Goal: Register for event/course

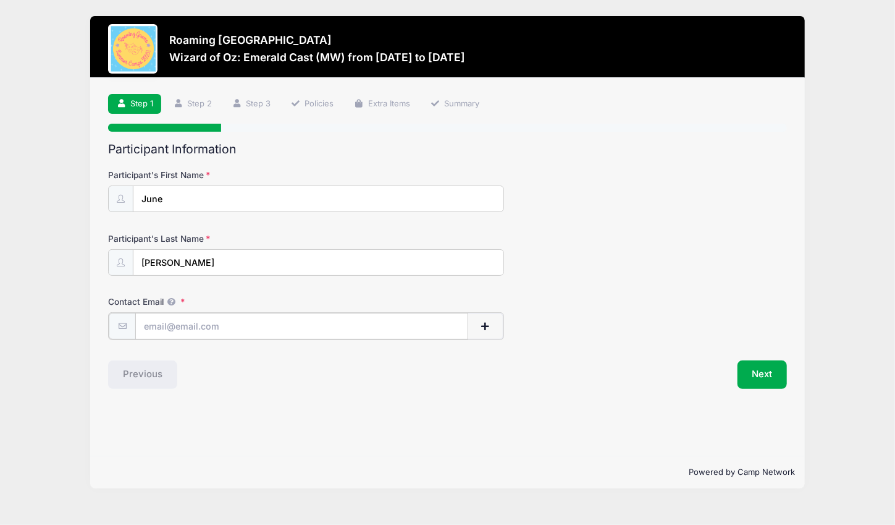
click at [182, 324] on input "Contact Email" at bounding box center [301, 326] width 333 height 27
type input "[EMAIL_ADDRESS][DOMAIN_NAME]"
click at [759, 376] on button "Next" at bounding box center [763, 373] width 50 height 28
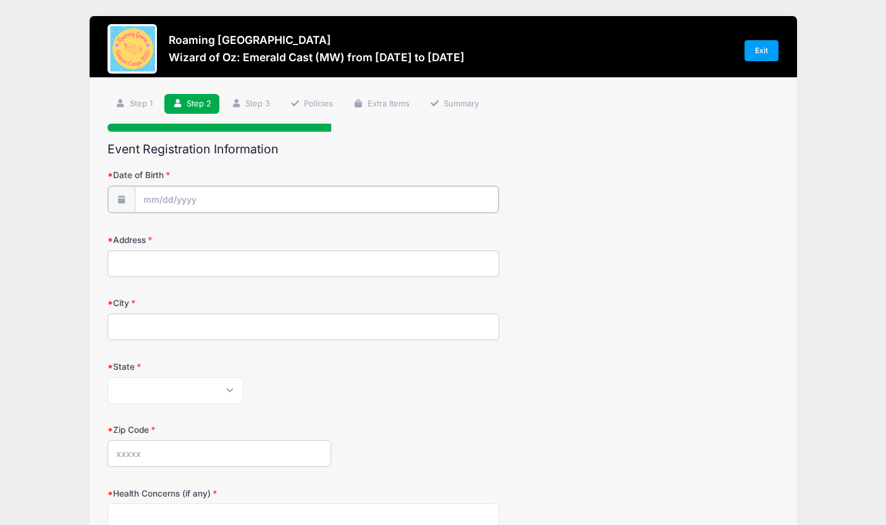
click at [171, 200] on input "Date of Birth" at bounding box center [317, 199] width 364 height 27
click at [157, 202] on input "Date of Birth" at bounding box center [317, 199] width 364 height 27
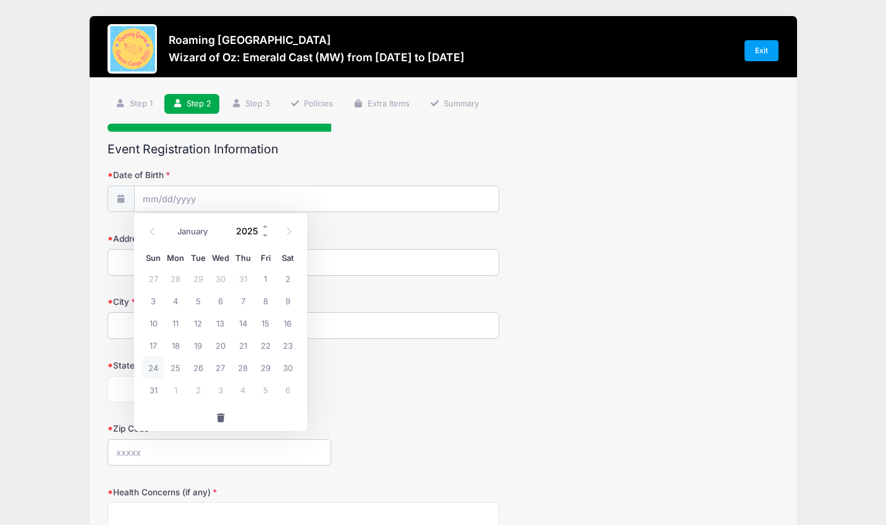
click at [250, 231] on input "2025" at bounding box center [250, 231] width 40 height 19
click at [264, 225] on span at bounding box center [265, 226] width 9 height 9
click at [265, 236] on span at bounding box center [265, 235] width 9 height 9
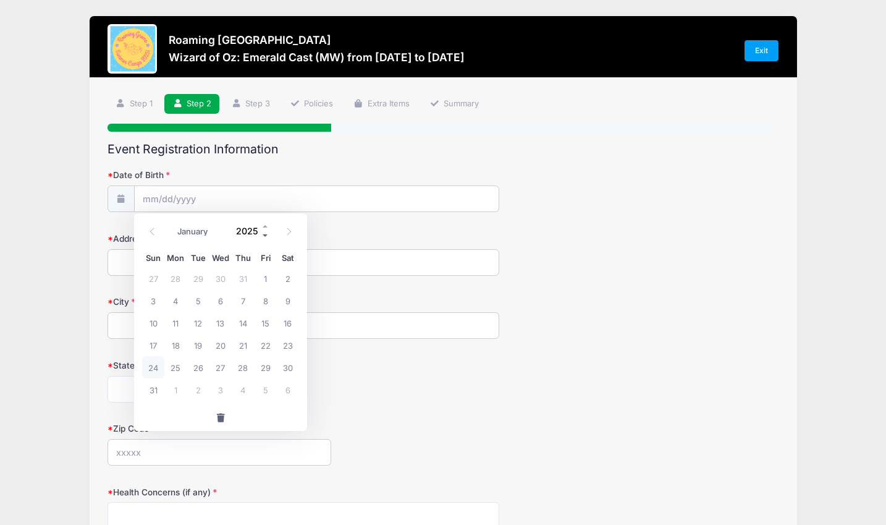
click at [265, 236] on span at bounding box center [265, 235] width 9 height 9
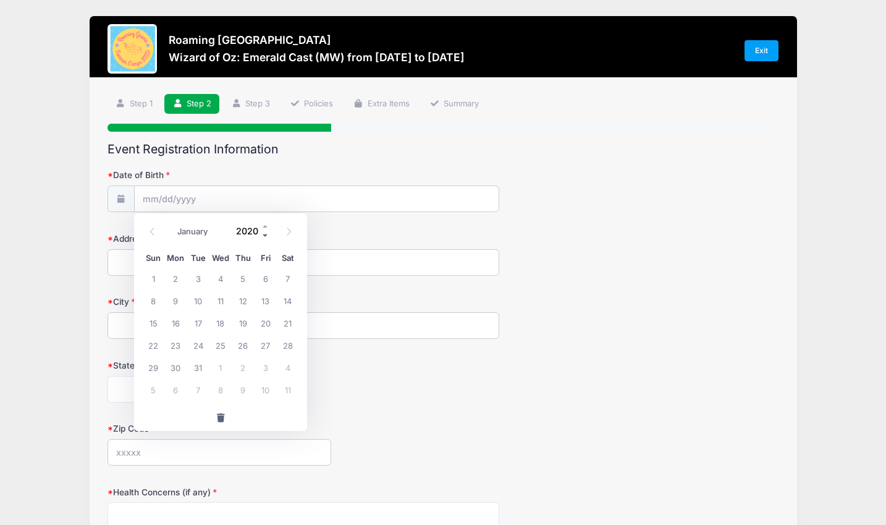
click at [265, 236] on span at bounding box center [265, 235] width 9 height 9
type input "2016"
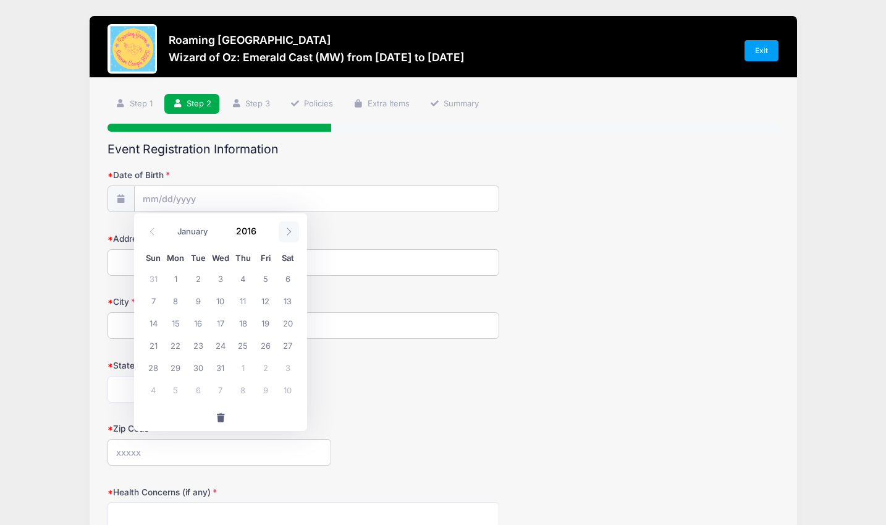
click at [290, 230] on icon at bounding box center [289, 231] width 8 height 8
click at [290, 232] on icon at bounding box center [289, 231] width 4 height 7
select select "9"
click at [179, 366] on span "24" at bounding box center [175, 367] width 22 height 22
type input "[DATE]"
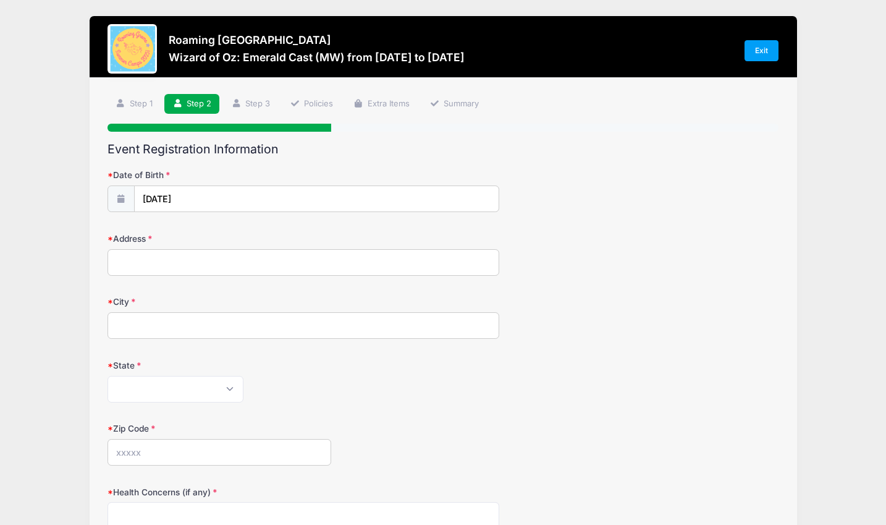
click at [157, 270] on input "Address" at bounding box center [304, 262] width 392 height 27
type input "[STREET_ADDRESS]"
type input "[GEOGRAPHIC_DATA]"
select select "CO"
type input "80238"
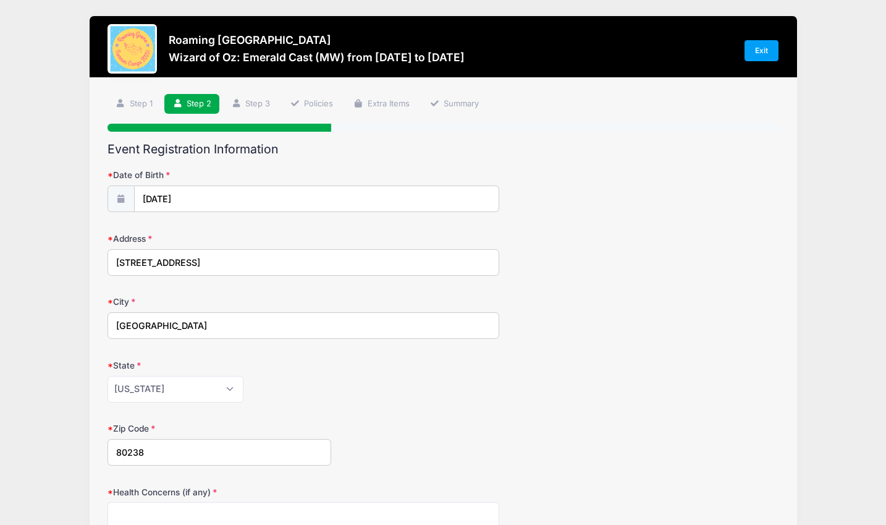
click at [404, 384] on div "[US_STATE] [US_STATE] [US_STATE] [US_STATE] [US_STATE] Armed Forces Africa Arme…" at bounding box center [304, 389] width 392 height 27
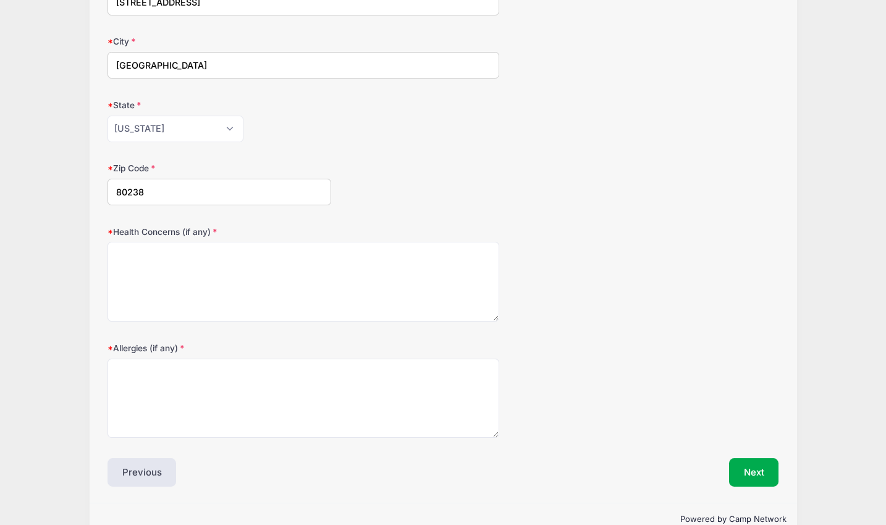
scroll to position [261, 0]
click at [233, 267] on textarea "Health Concerns (if any)" at bounding box center [304, 281] width 392 height 80
drag, startPoint x: 137, startPoint y: 248, endPoint x: 57, endPoint y: 251, distance: 79.2
click at [57, 251] on div "Roaming [GEOGRAPHIC_DATA] Wizard of Oz: Emerald Cast (MW) from [DATE] to [DATE]…" at bounding box center [443, 144] width 849 height 811
type textarea "None"
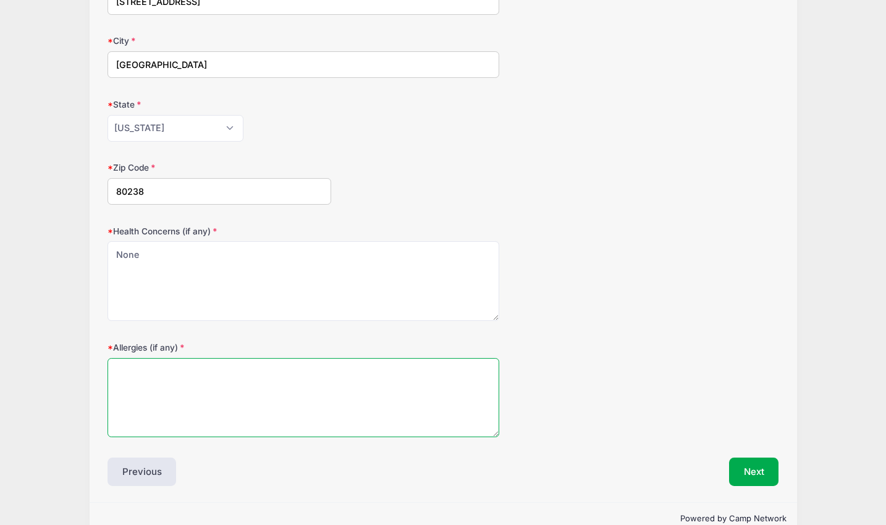
click at [175, 402] on textarea "Allergies (if any)" at bounding box center [304, 398] width 392 height 80
type textarea "S"
click at [392, 368] on textarea "FPIES reaction to shellfish (will vomit). Not anaphylactic." at bounding box center [304, 398] width 392 height 80
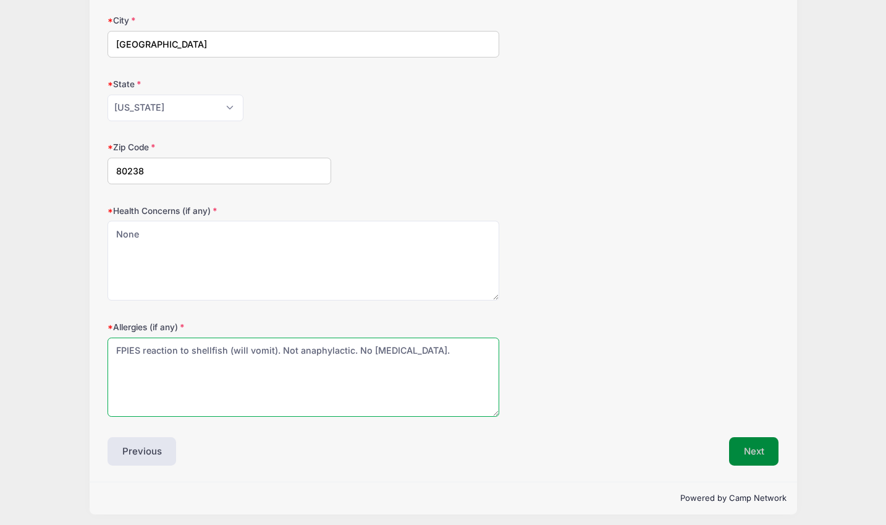
type textarea "FPIES reaction to shellfish (will vomit). Not anaphylactic. No [MEDICAL_DATA]."
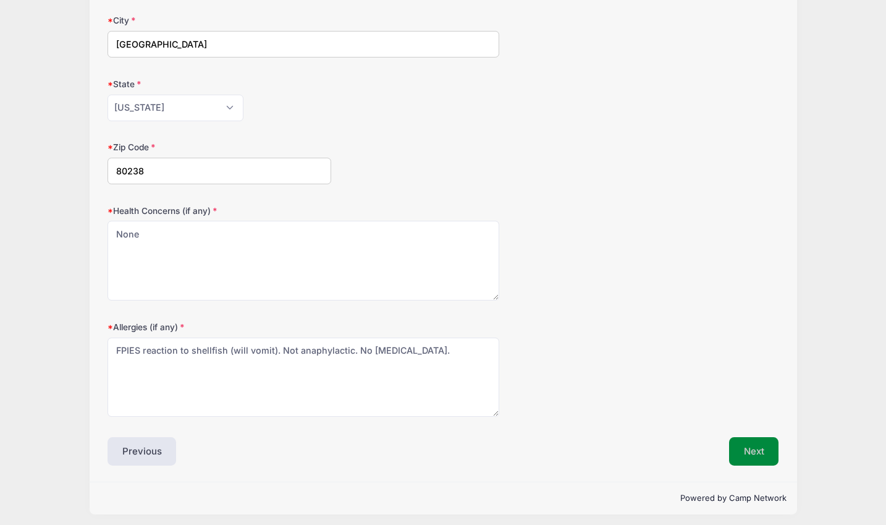
click at [756, 442] on button "Next" at bounding box center [754, 451] width 50 height 28
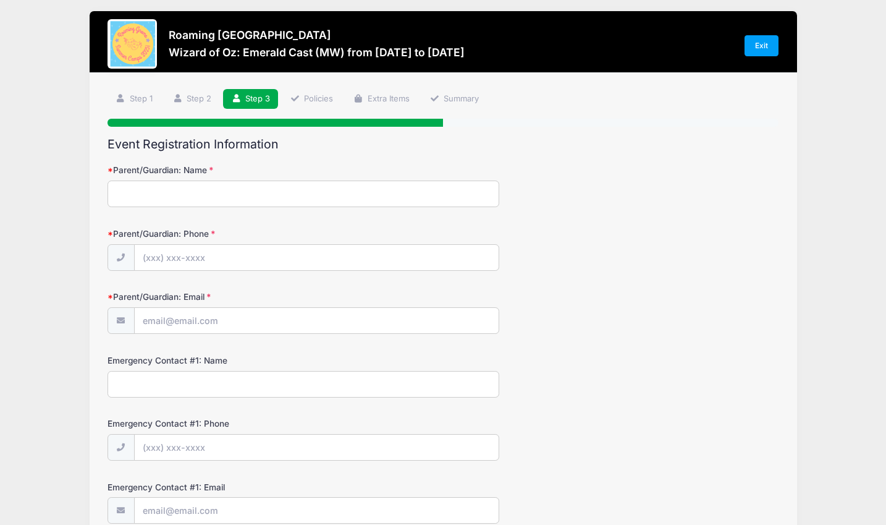
scroll to position [0, 0]
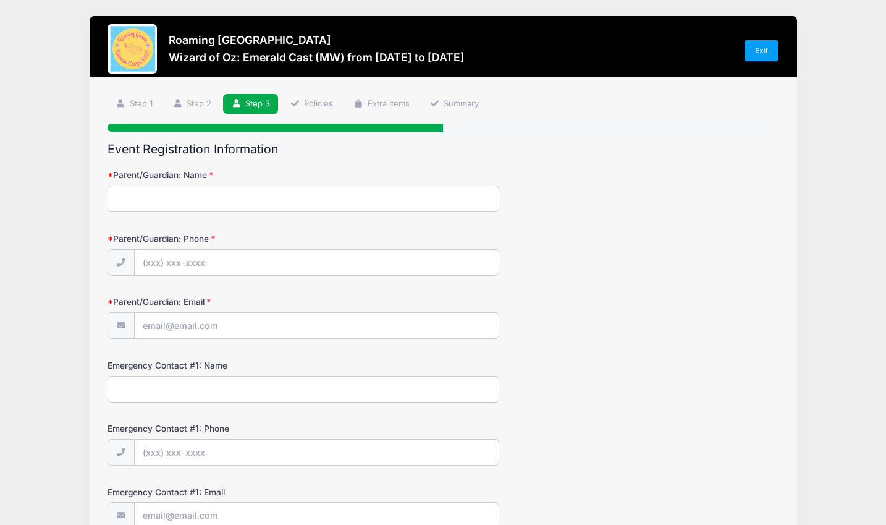
click at [209, 202] on input "Parent/Guardian: Name" at bounding box center [304, 198] width 392 height 27
type input "[PERSON_NAME]"
type input "[PHONE_NUMBER]"
type input "[EMAIL_ADDRESS][DOMAIN_NAME]"
type input "[PERSON_NAME]"
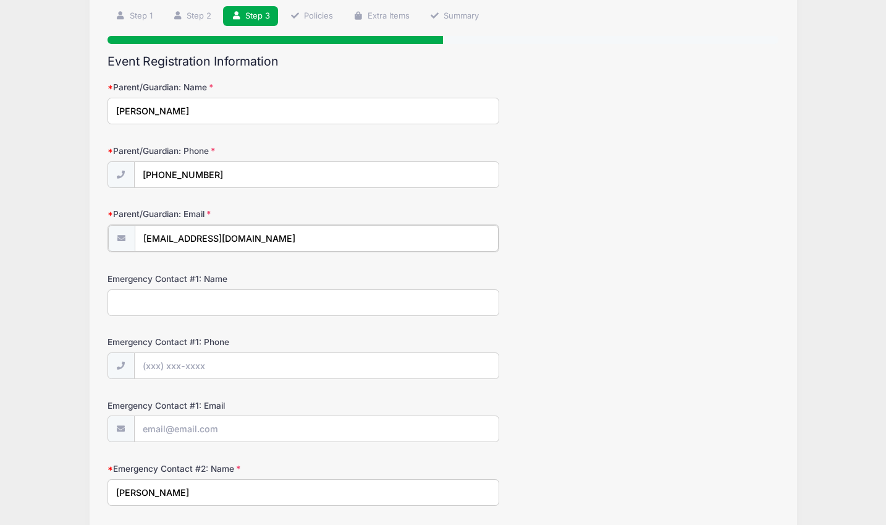
scroll to position [108, 0]
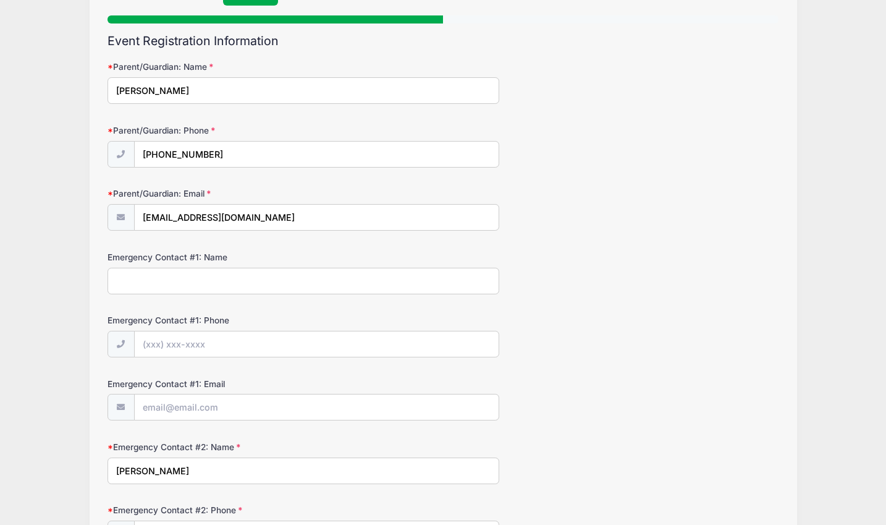
click at [181, 276] on input "Emergency Contact #1: Name" at bounding box center [304, 281] width 392 height 27
drag, startPoint x: 181, startPoint y: 277, endPoint x: 70, endPoint y: 277, distance: 111.2
click at [70, 277] on div "Roaming [GEOGRAPHIC_DATA] Wizard of Oz: Emerald Cast (MW) from [DATE] to [DATE]…" at bounding box center [443, 308] width 849 height 832
type input "[PERSON_NAME]"
type input "[PHONE_NUMBER]"
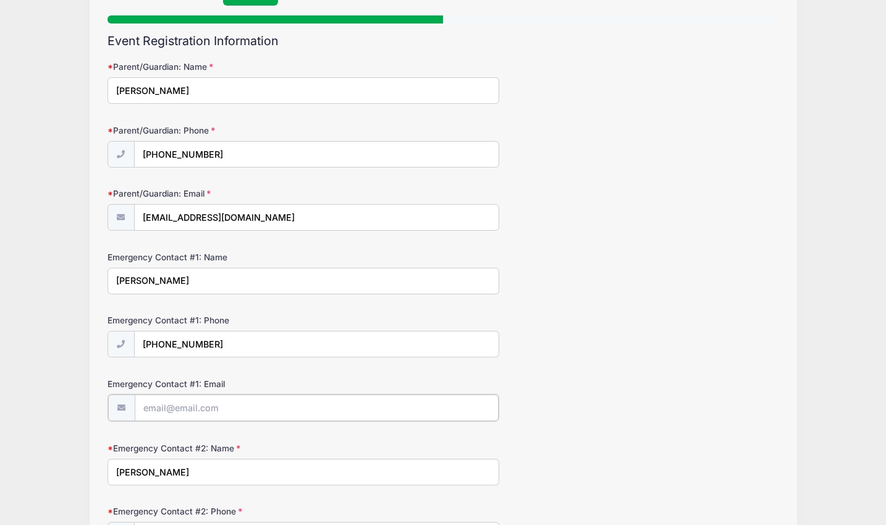
click at [191, 403] on input "Emergency Contact #1: Email" at bounding box center [317, 407] width 364 height 27
type input "[PERSON_NAME][EMAIL_ADDRESS][PERSON_NAME][DOMAIN_NAME]"
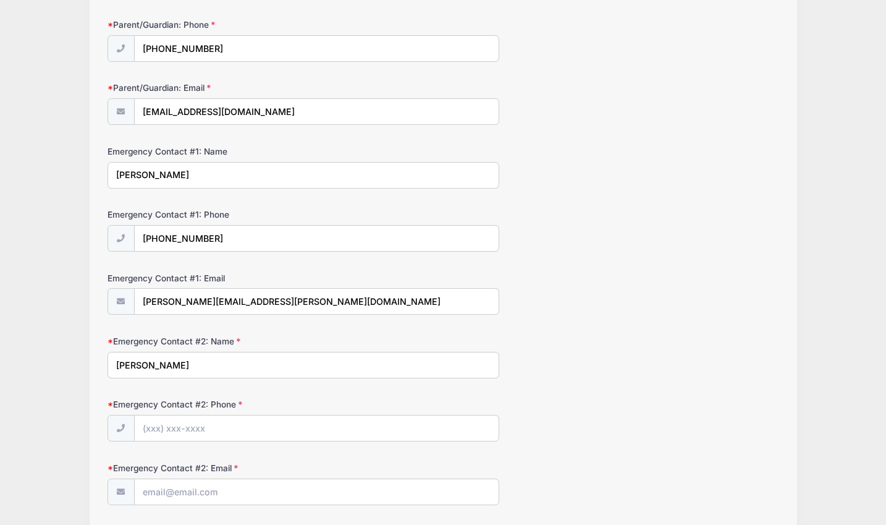
scroll to position [303, 0]
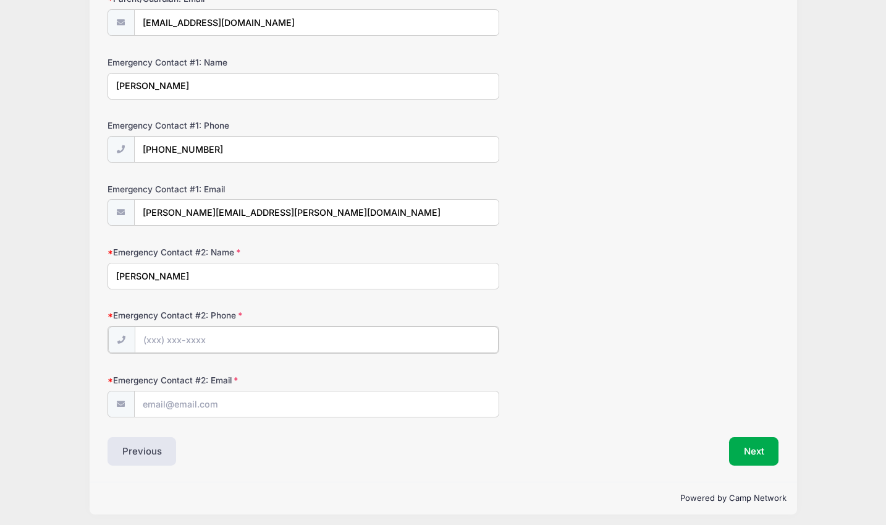
click at [167, 333] on input "Emergency Contact #2: Phone" at bounding box center [317, 339] width 364 height 27
type input "[PHONE_NUMBER]"
click at [203, 397] on input "Emergency Contact #2: Email" at bounding box center [317, 403] width 364 height 27
type input "[EMAIL_ADDRESS][DOMAIN_NAME]"
click at [745, 450] on button "Next" at bounding box center [754, 450] width 50 height 28
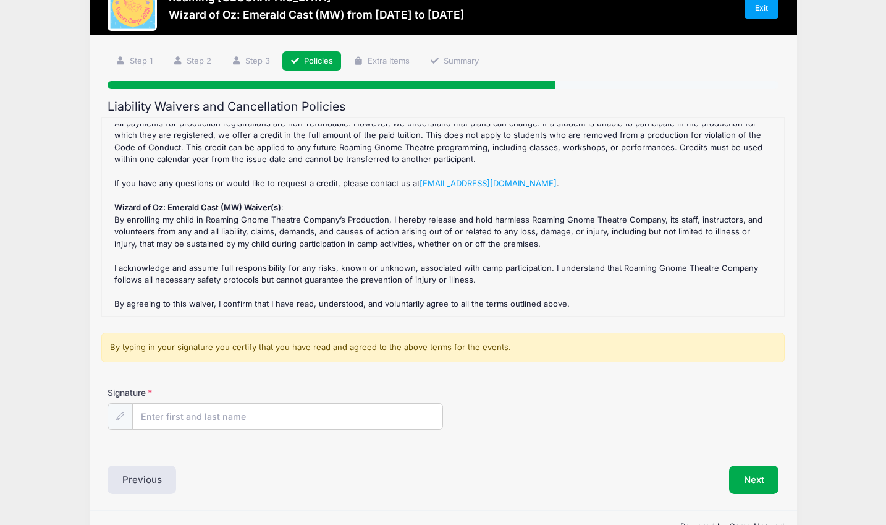
scroll to position [75, 0]
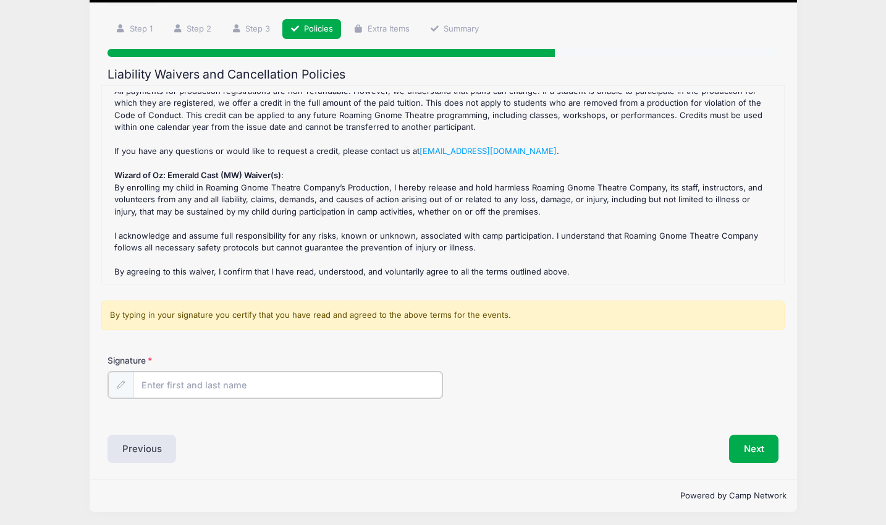
click at [186, 379] on input "Signature" at bounding box center [288, 384] width 310 height 27
type input "[PERSON_NAME]"
click at [580, 387] on div "Signature [PERSON_NAME]" at bounding box center [444, 375] width 672 height 43
click at [747, 445] on button "Next" at bounding box center [754, 447] width 50 height 28
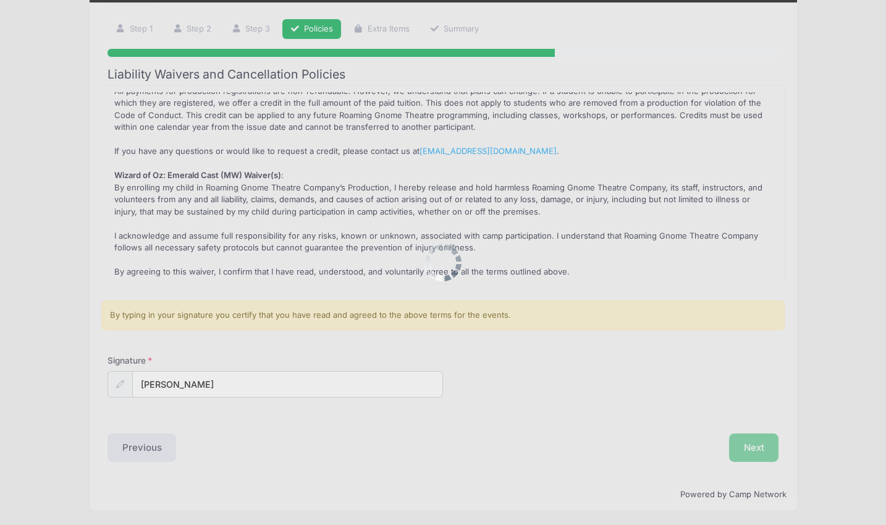
scroll to position [0, 0]
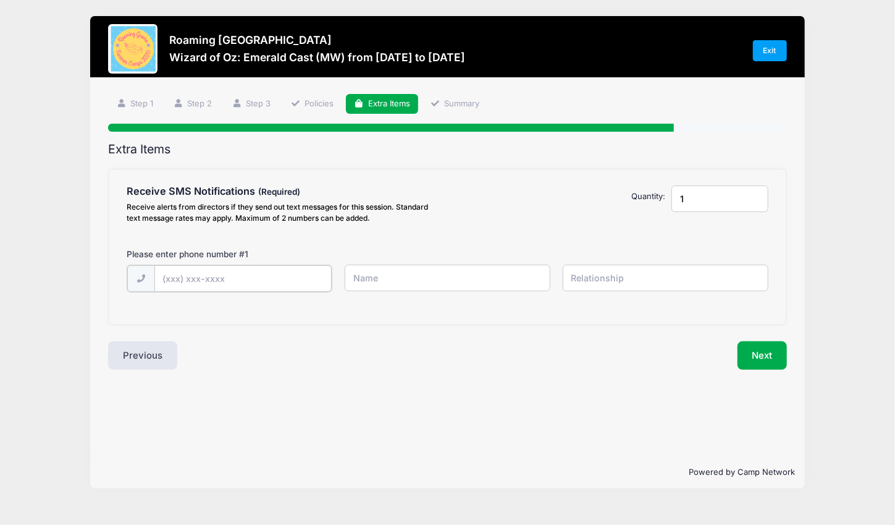
click at [0, 0] on input "text" at bounding box center [0, 0] width 0 height 0
type input "[PHONE_NUMBER]"
click at [0, 0] on input "text" at bounding box center [0, 0] width 0 height 0
type input "[PERSON_NAME]"
type input "Mom"
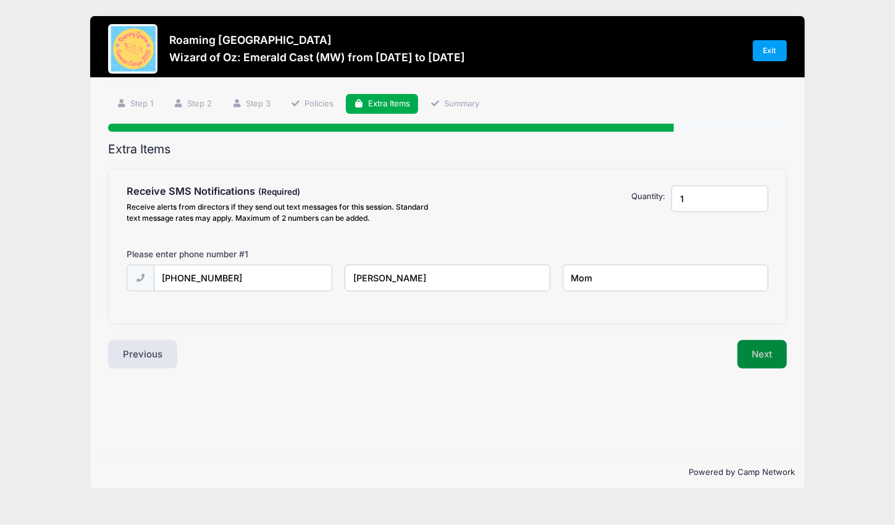
click at [759, 349] on button "Next" at bounding box center [763, 354] width 50 height 28
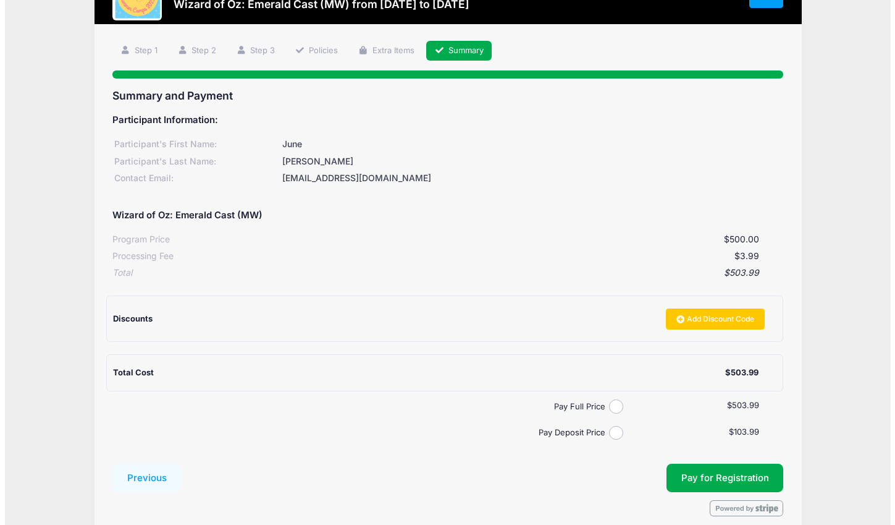
scroll to position [108, 0]
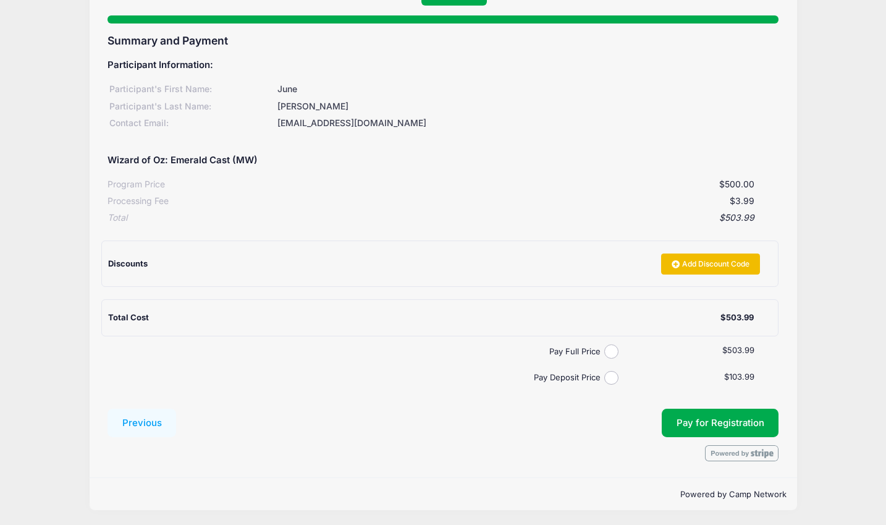
click at [691, 264] on link "Add Discount Code" at bounding box center [710, 263] width 99 height 21
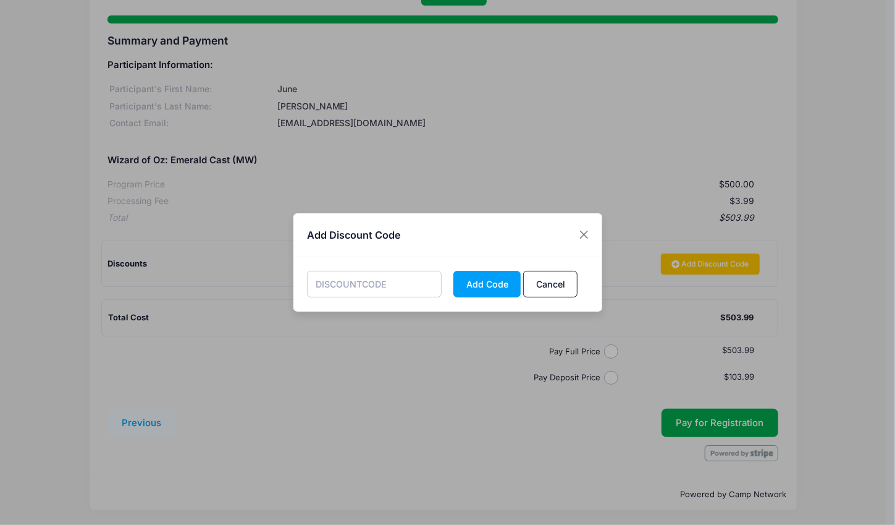
click at [345, 285] on input "text" at bounding box center [374, 284] width 135 height 27
type input "SUMMER2025"
click at [488, 290] on button "Add Code" at bounding box center [487, 284] width 67 height 27
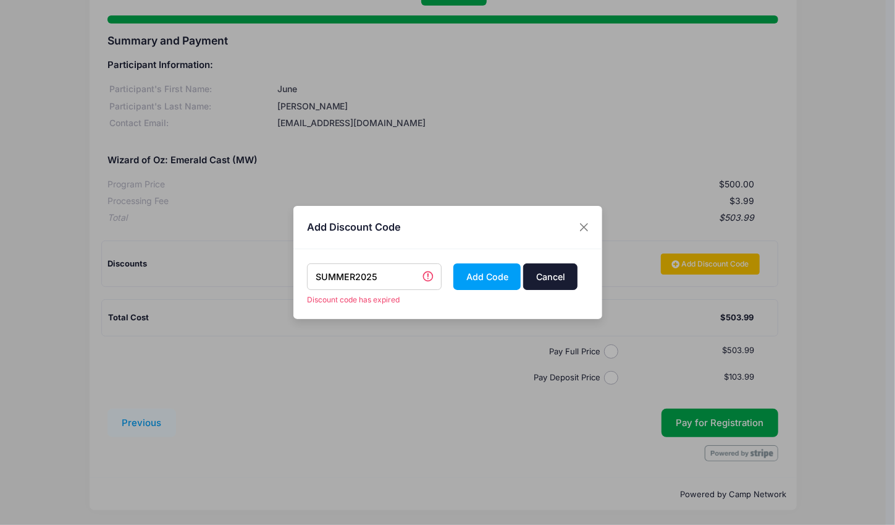
click at [557, 273] on button "Cancel" at bounding box center [550, 276] width 54 height 27
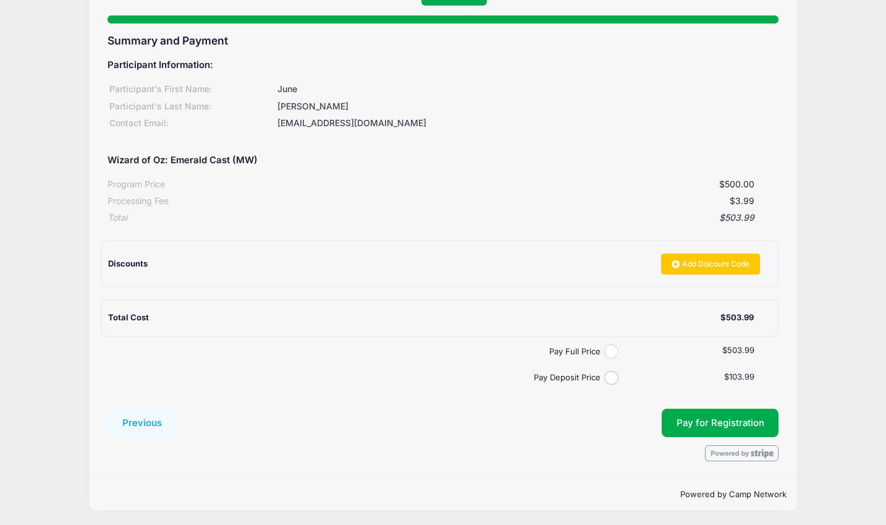
click at [614, 352] on input "Pay Full Price" at bounding box center [611, 351] width 14 height 14
radio input "true"
click at [713, 418] on span "Pay for Registration" at bounding box center [721, 422] width 88 height 11
